Goal: Find specific page/section: Find specific page/section

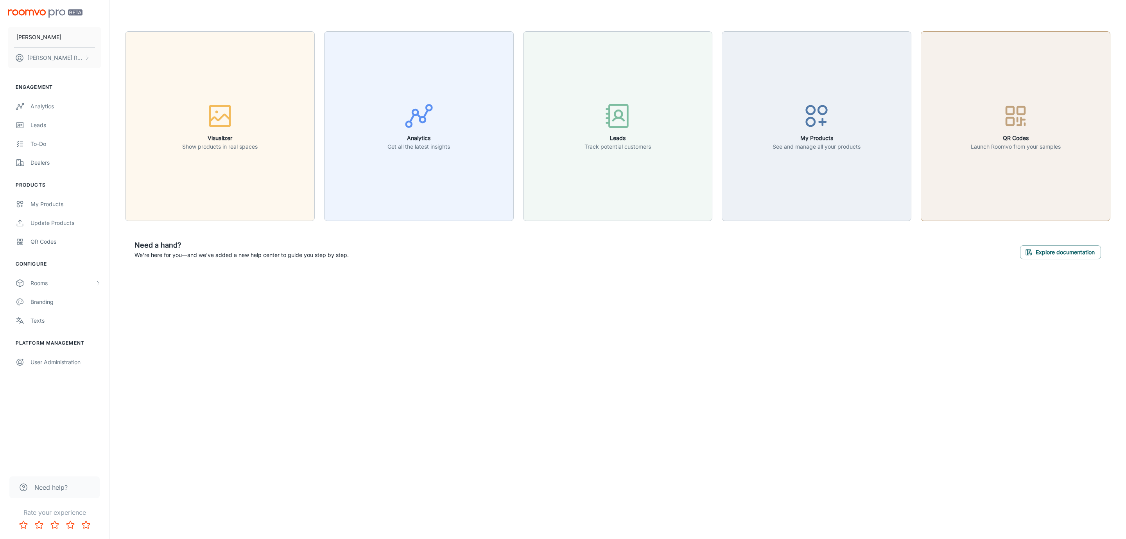
click at [962, 133] on button "QR Codes Launch Roomvo from your samples" at bounding box center [1016, 126] width 190 height 190
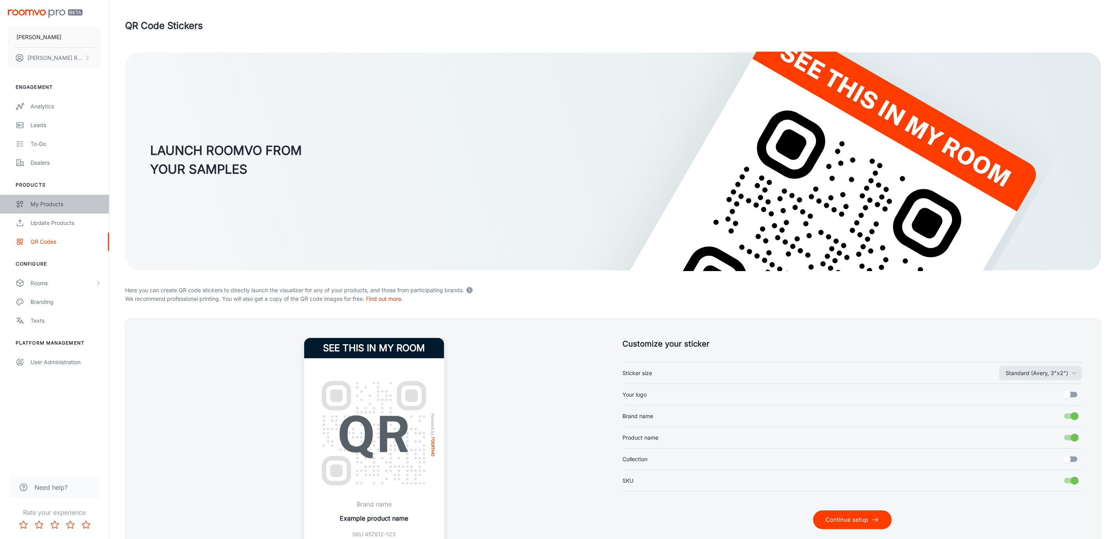
click at [68, 210] on link "My Products" at bounding box center [54, 204] width 109 height 19
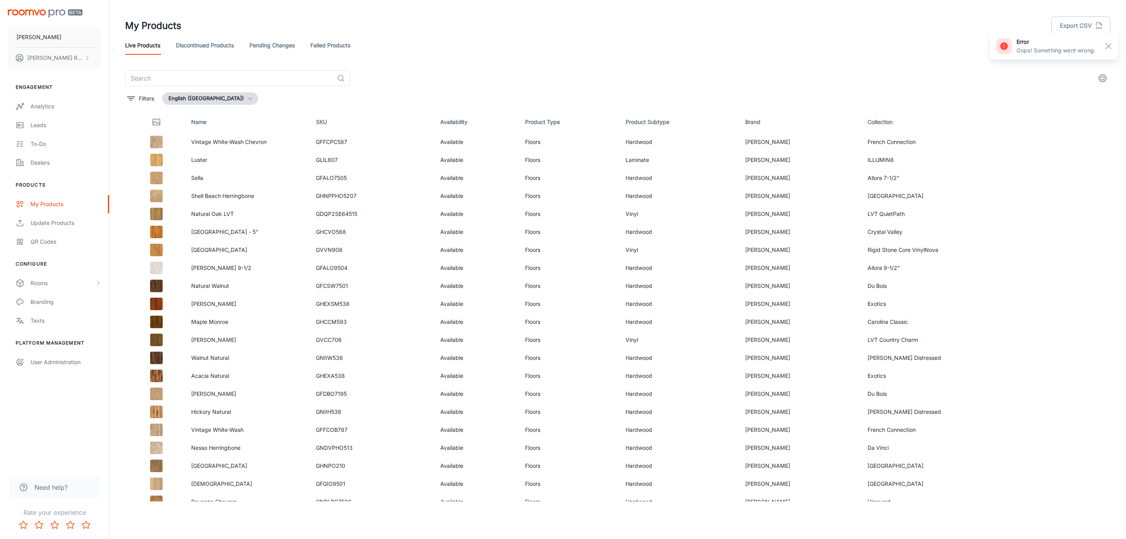
click at [334, 45] on link "Failed Products" at bounding box center [330, 45] width 40 height 19
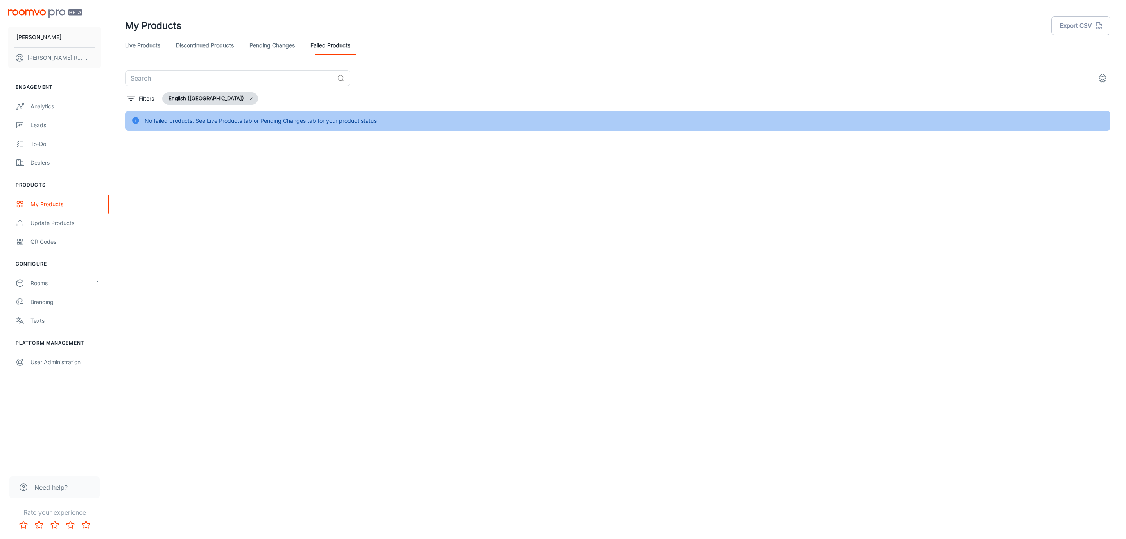
click at [269, 43] on link "Pending Changes" at bounding box center [271, 45] width 45 height 19
click at [223, 42] on link "Discontinued Products" at bounding box center [205, 45] width 58 height 19
click at [158, 43] on link "Live Products" at bounding box center [142, 45] width 35 height 19
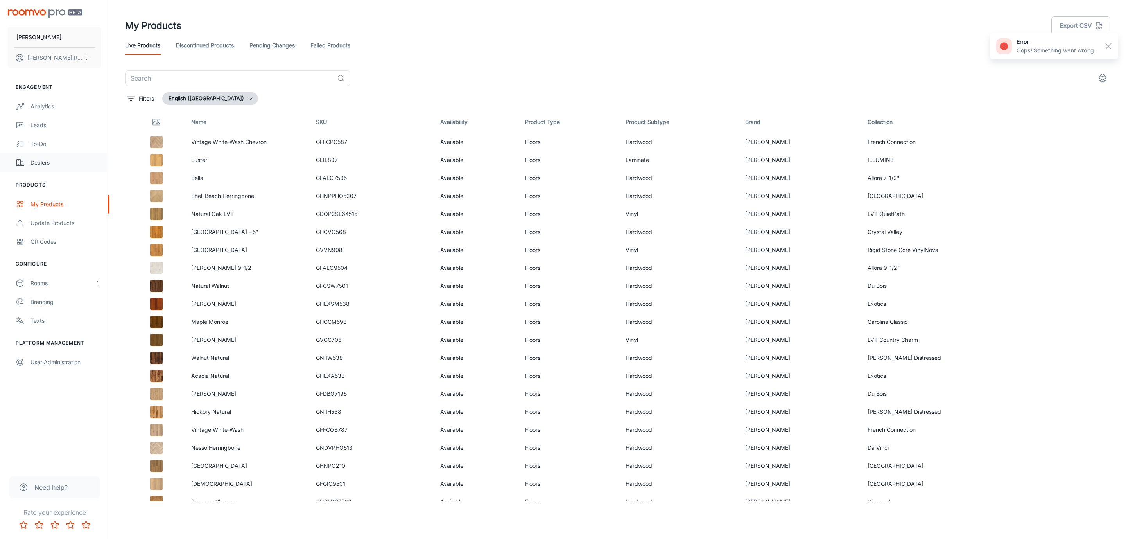
click at [54, 155] on link "Dealers" at bounding box center [54, 162] width 109 height 19
